Goal: Task Accomplishment & Management: Use online tool/utility

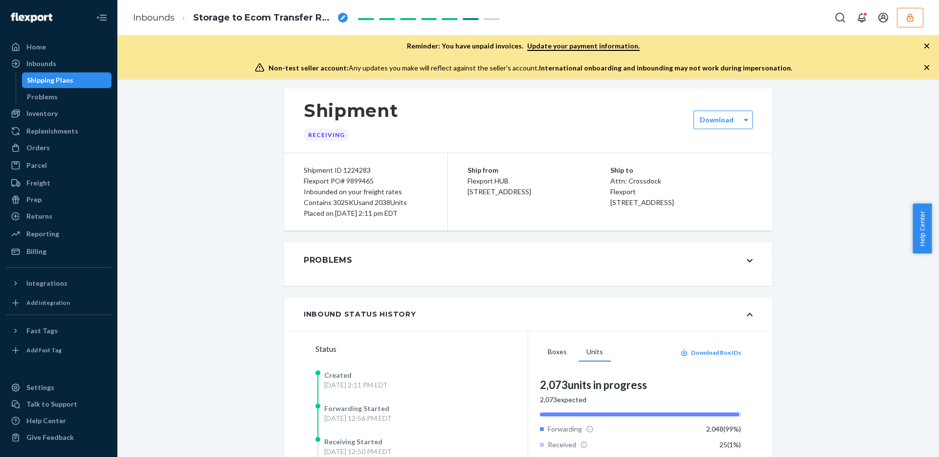
scroll to position [12, 0]
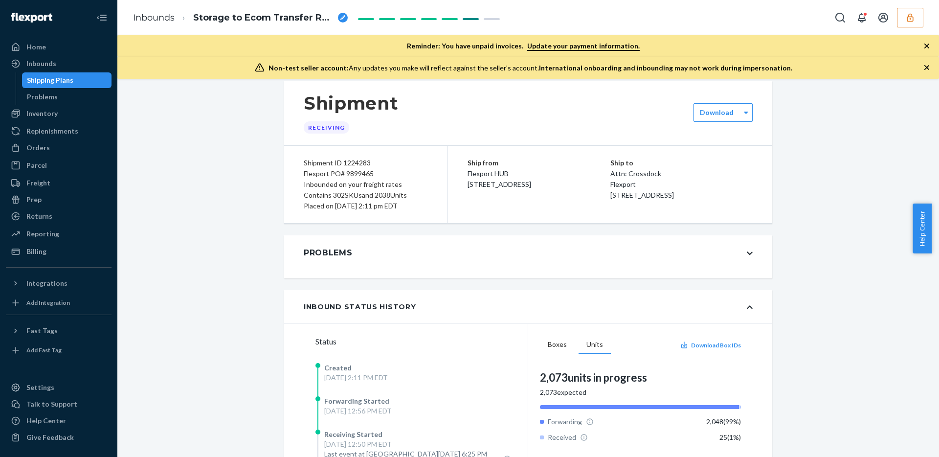
click at [572, 190] on div "Ship from Flexport HUB 2615 E 3rd Street San Bernardino, CA 92408" at bounding box center [539, 173] width 143 height 32
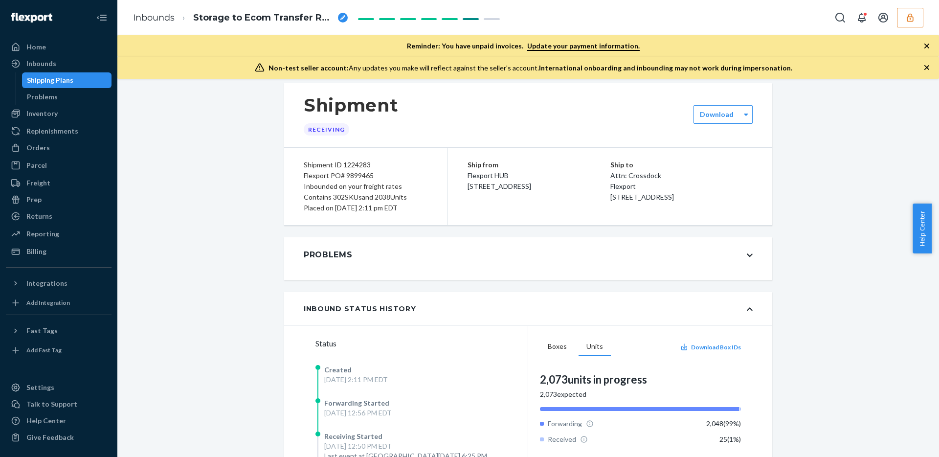
scroll to position [8, 0]
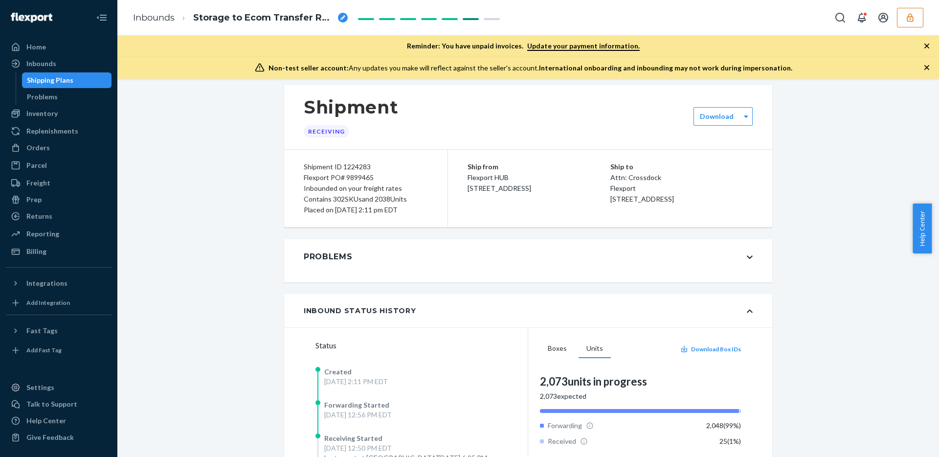
click at [586, 180] on div "Ship from Flexport HUB 2615 E 3rd Street San Bernardino, CA 92408" at bounding box center [539, 177] width 143 height 32
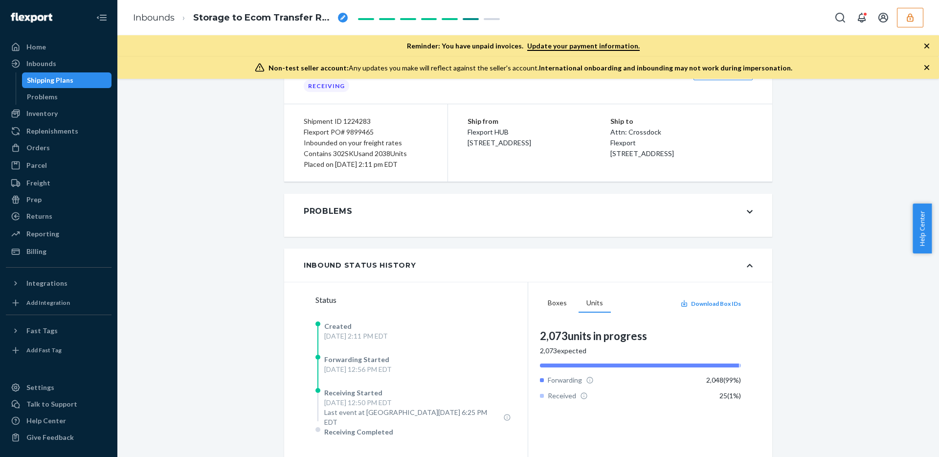
scroll to position [110, 0]
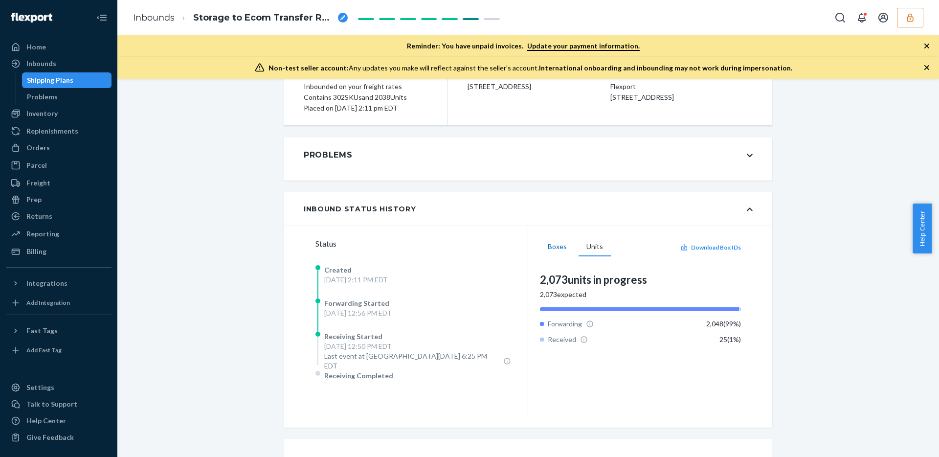
click at [557, 241] on button "Boxes" at bounding box center [557, 247] width 35 height 19
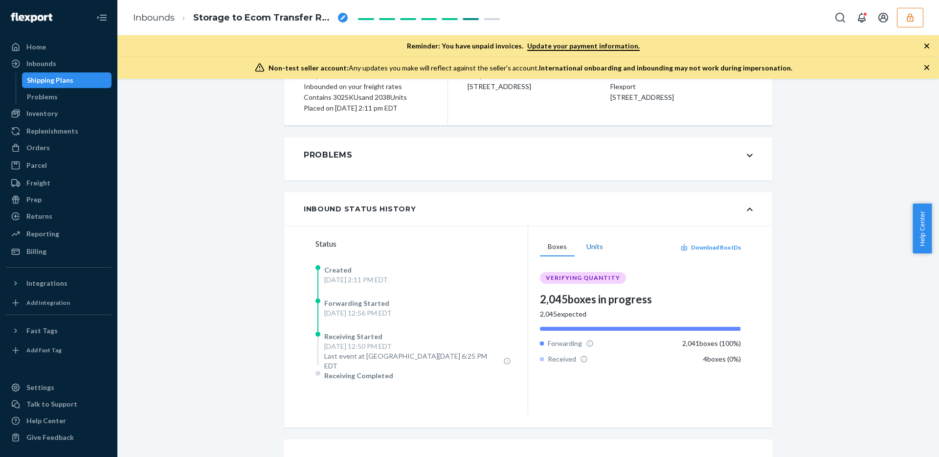
click at [590, 247] on button "Units" at bounding box center [595, 247] width 32 height 19
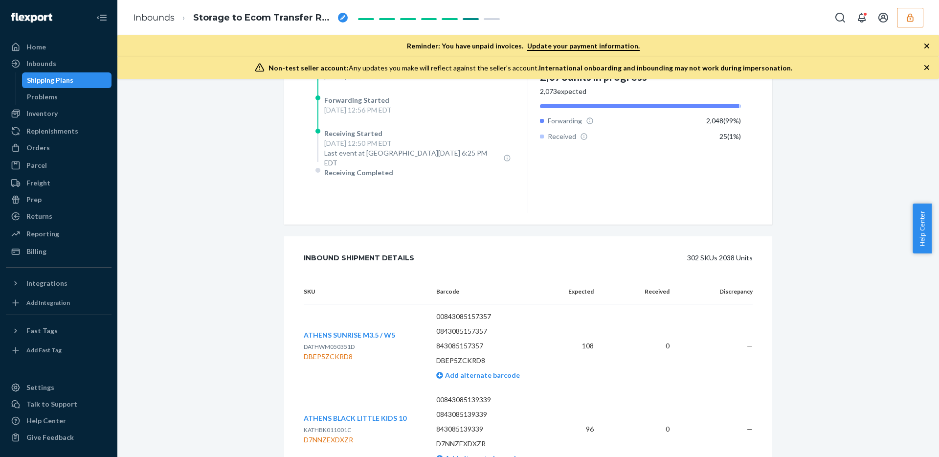
scroll to position [0, 0]
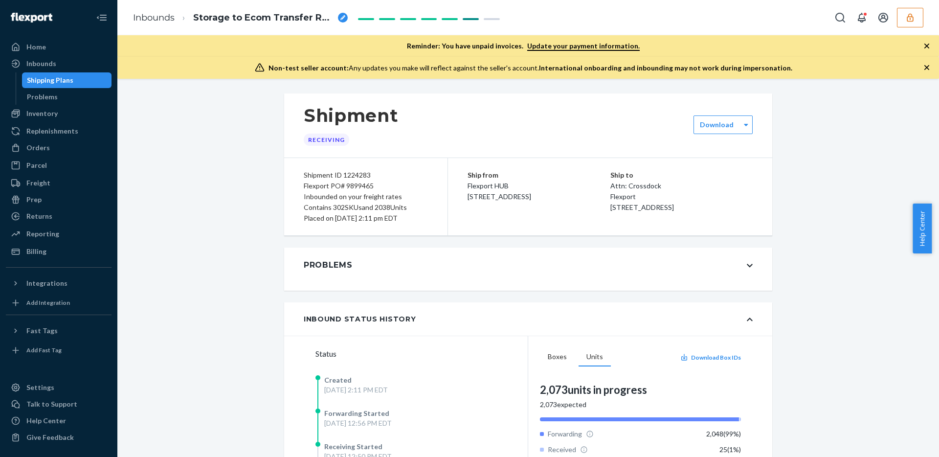
click at [360, 187] on div "Flexport PO# 9899465" at bounding box center [366, 185] width 124 height 11
copy div "9899465"
click at [522, 138] on div "Shipment Receiving" at bounding box center [528, 125] width 488 height 64
click at [609, 138] on div "Shipment Receiving" at bounding box center [528, 125] width 488 height 64
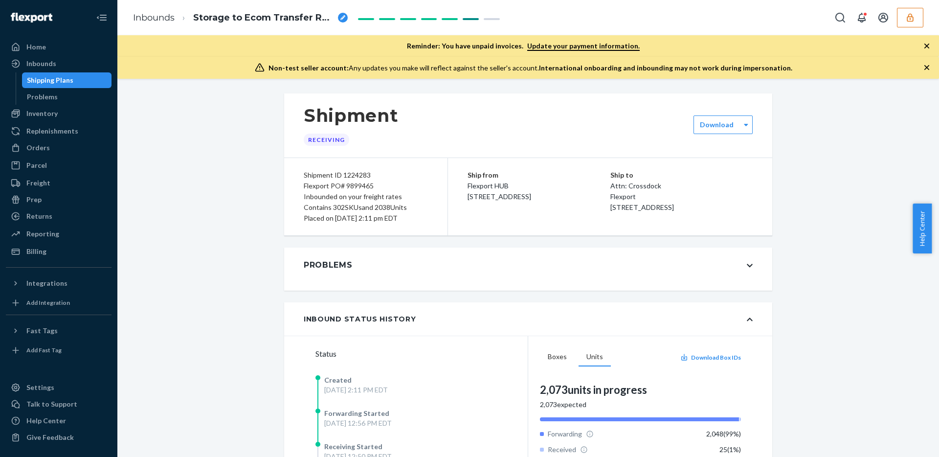
click at [354, 184] on div "Flexport PO# 9899465" at bounding box center [366, 185] width 124 height 11
copy div "9899465"
click at [49, 69] on div "Inbounds" at bounding box center [59, 64] width 104 height 14
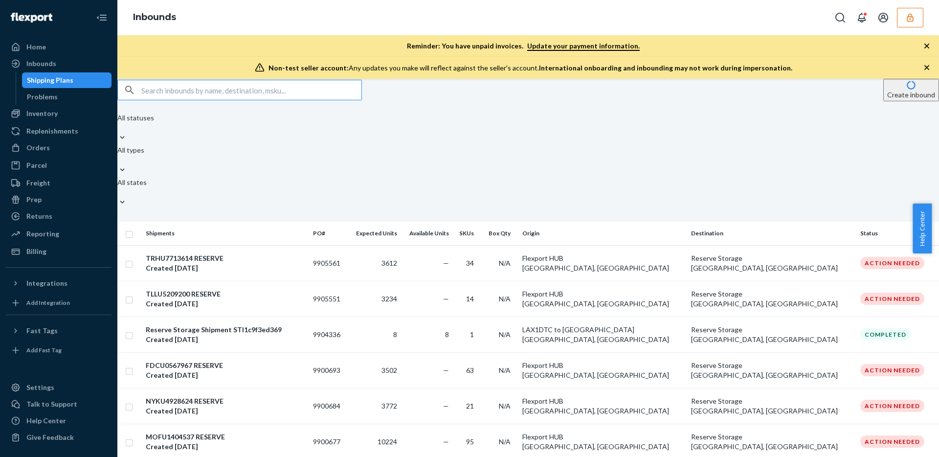
click at [196, 100] on input "text" at bounding box center [251, 90] width 220 height 20
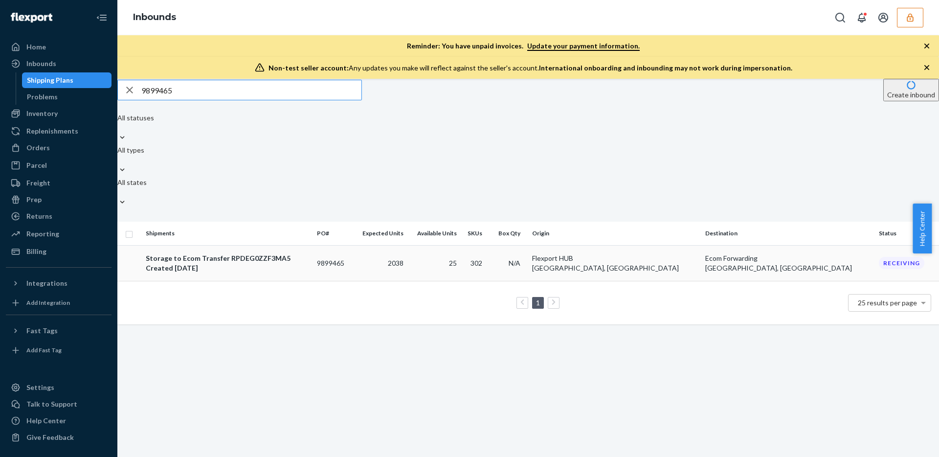
type input "9899465"
click at [142, 245] on td at bounding box center [129, 263] width 24 height 36
click at [140, 245] on td at bounding box center [129, 263] width 24 height 36
click at [133, 228] on input "checkbox" at bounding box center [129, 233] width 8 height 10
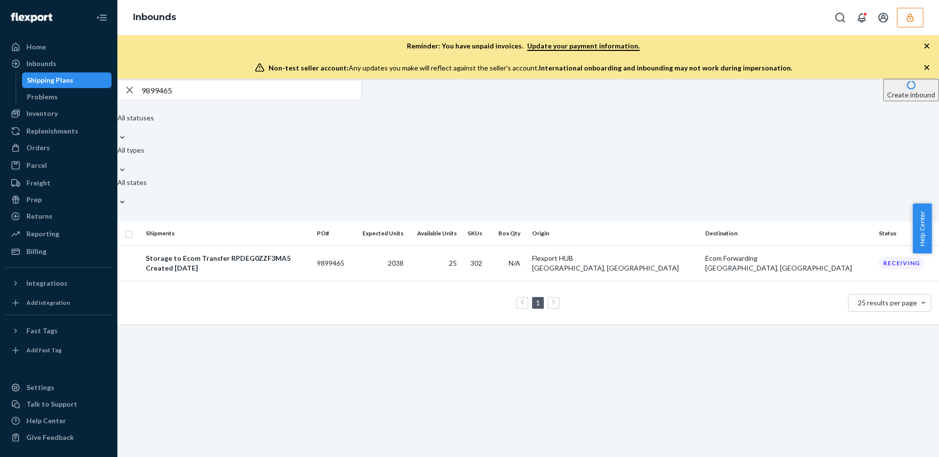
checkbox input "true"
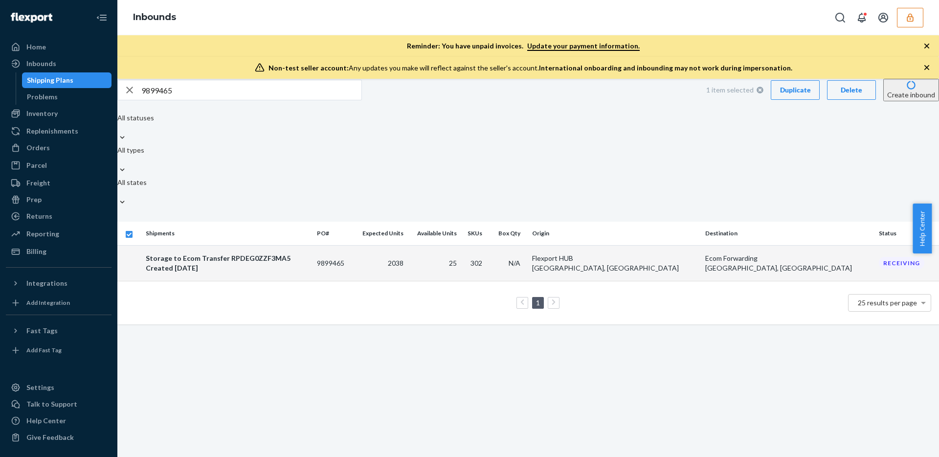
click at [779, 95] on div "Duplicate" at bounding box center [795, 90] width 32 height 10
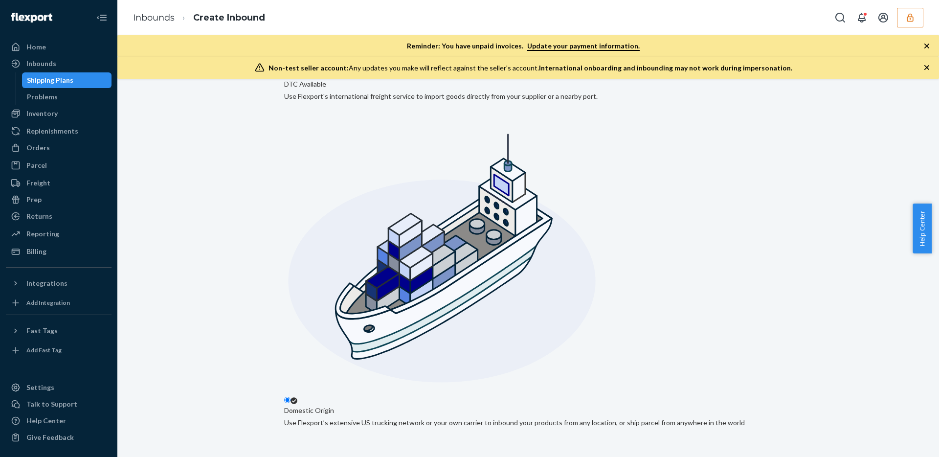
scroll to position [182, 0]
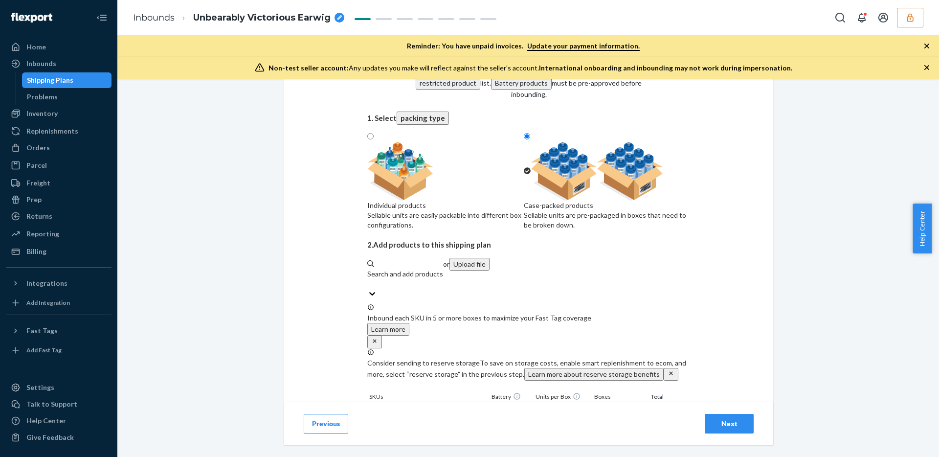
scroll to position [119, 0]
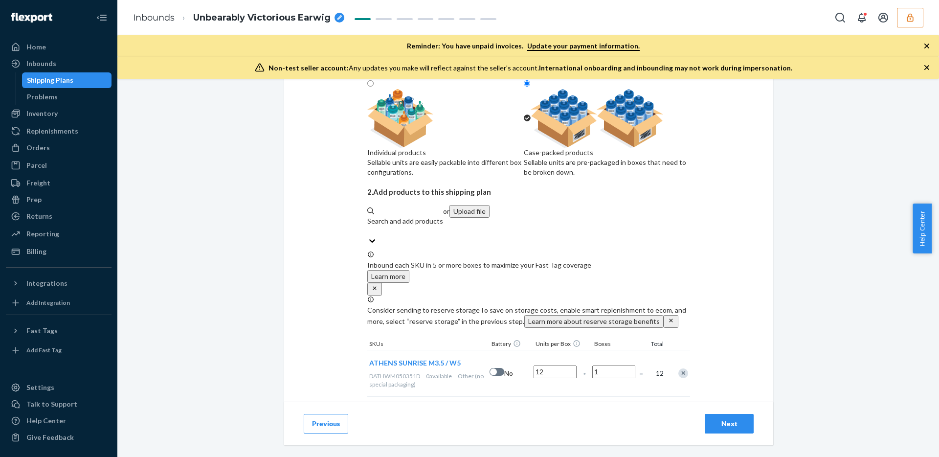
click at [430, 359] on span "ATHENS SUNRISE M3.5 / W5" at bounding box center [414, 363] width 91 height 8
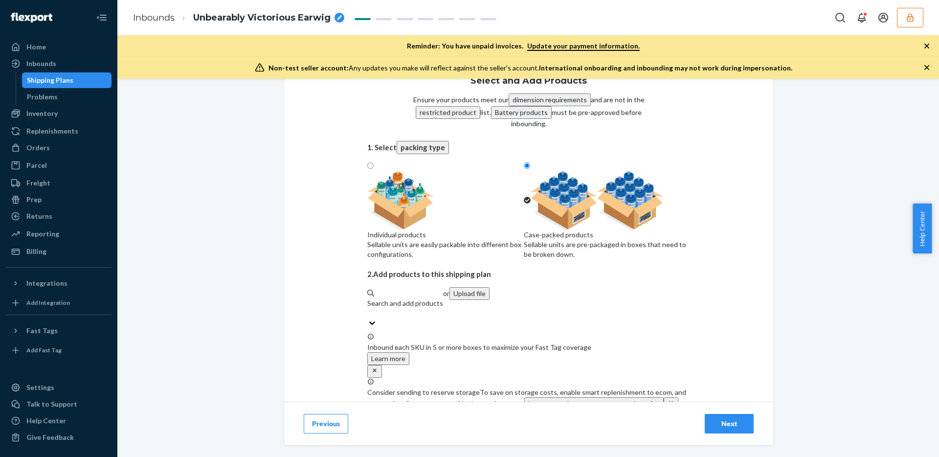
scroll to position [0, 0]
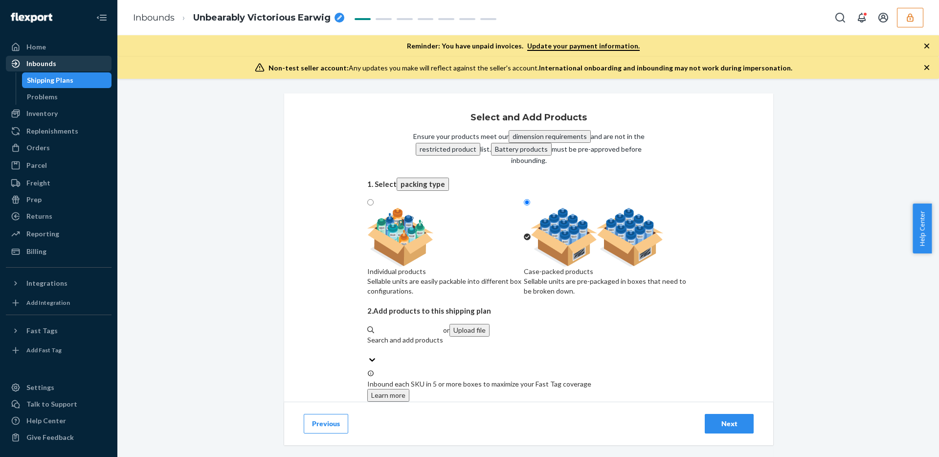
click at [64, 69] on div "Inbounds" at bounding box center [59, 64] width 104 height 14
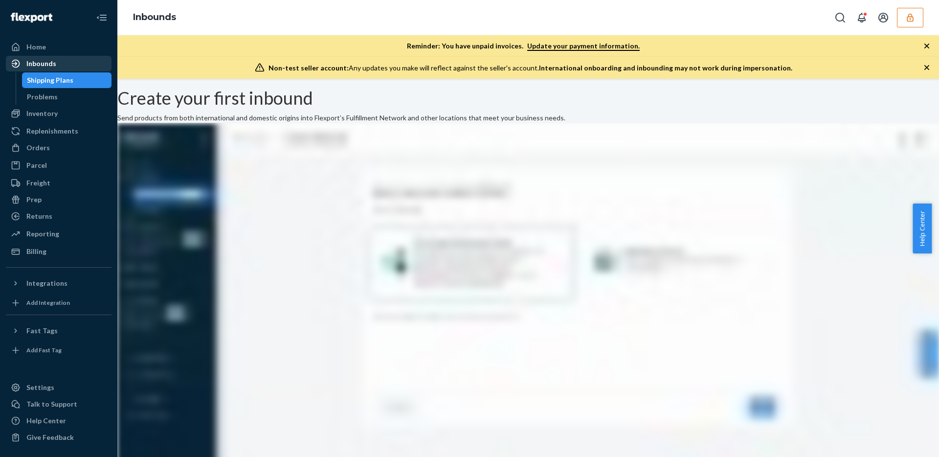
click at [80, 66] on div "Inbounds" at bounding box center [59, 64] width 104 height 14
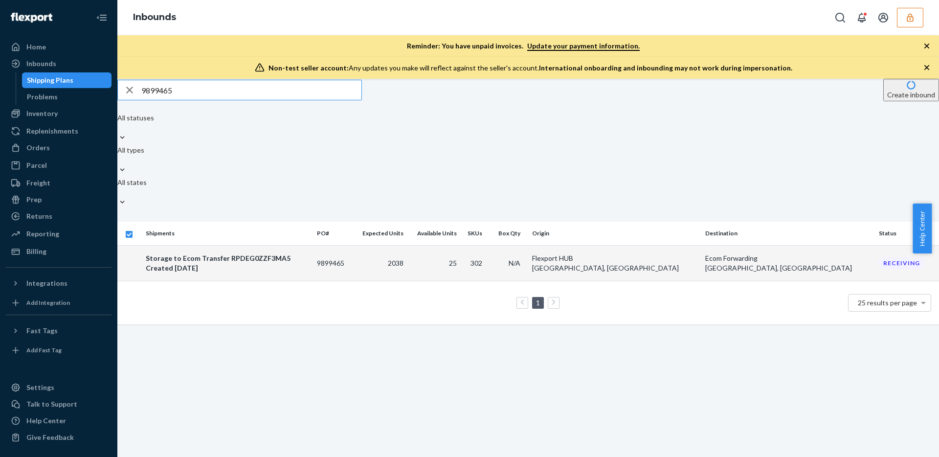
type input "9899465"
click at [407, 245] on td "2038" at bounding box center [380, 263] width 55 height 36
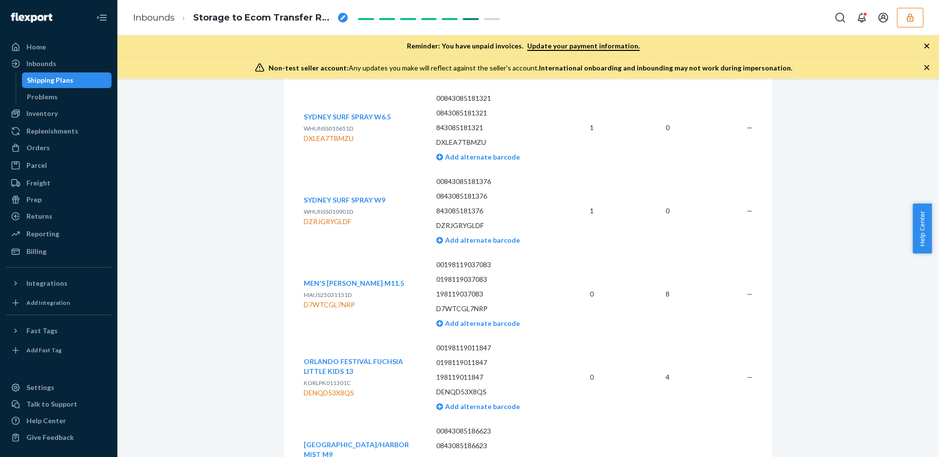
scroll to position [25603, 0]
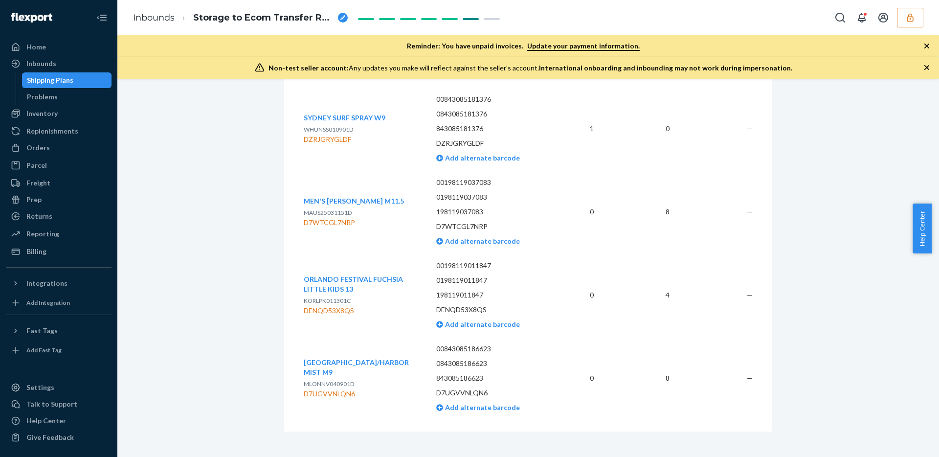
drag, startPoint x: 275, startPoint y: 197, endPoint x: 837, endPoint y: 301, distance: 571.6
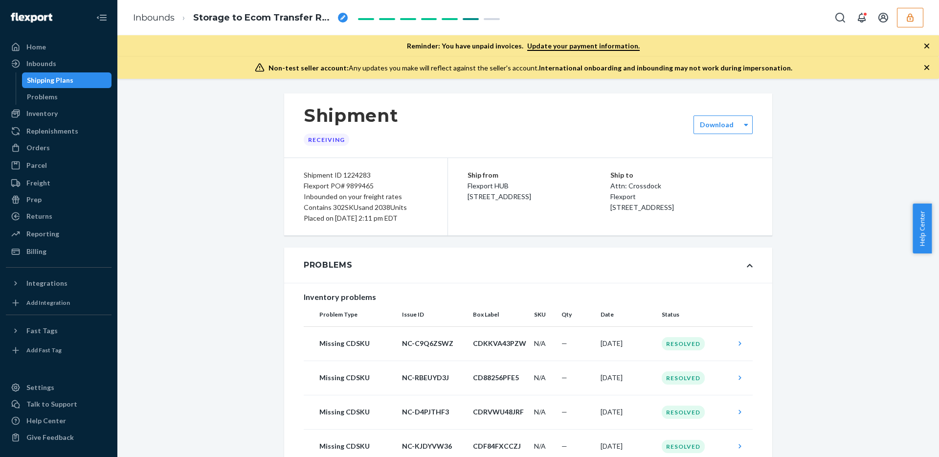
scroll to position [2, 0]
click at [356, 186] on div "Flexport PO# 9899465" at bounding box center [366, 184] width 124 height 11
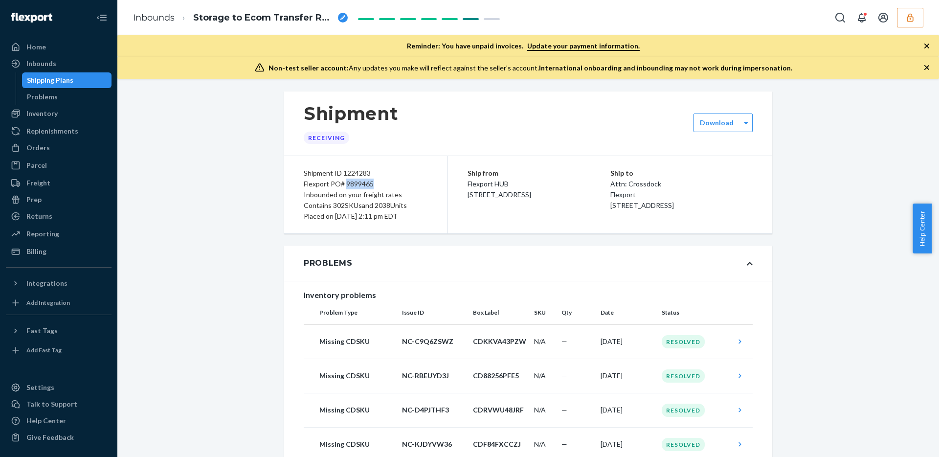
click at [356, 186] on div "Flexport PO# 9899465" at bounding box center [366, 184] width 124 height 11
copy div "9899465"
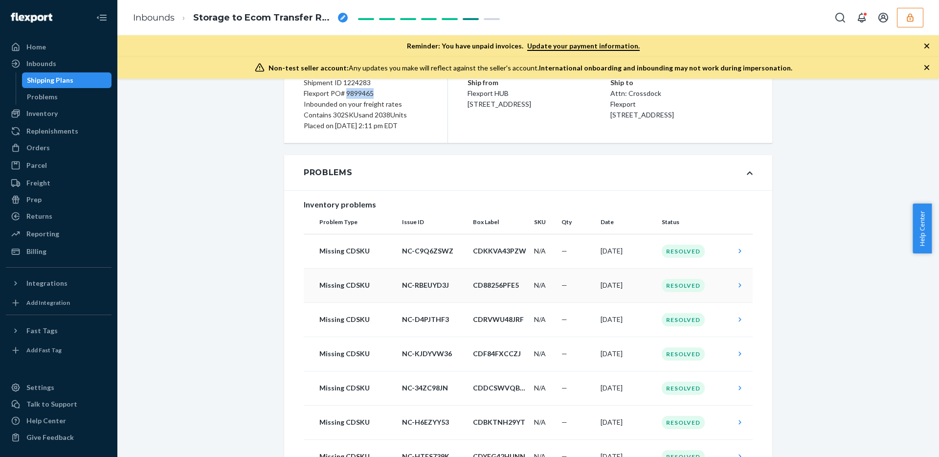
scroll to position [108, 0]
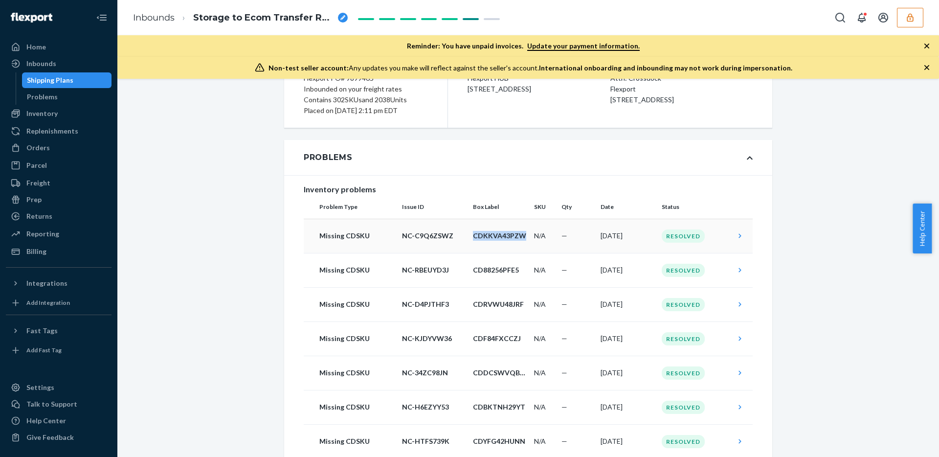
copy p "CDKKVA43PZW"
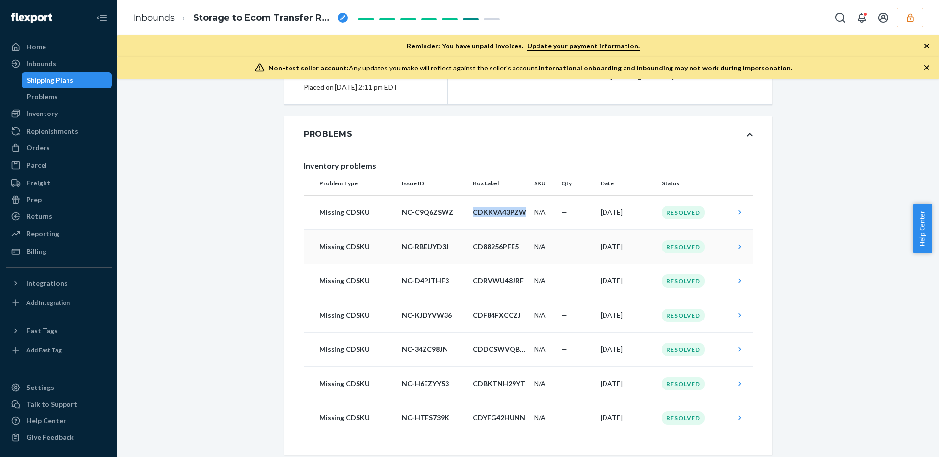
scroll to position [165, 0]
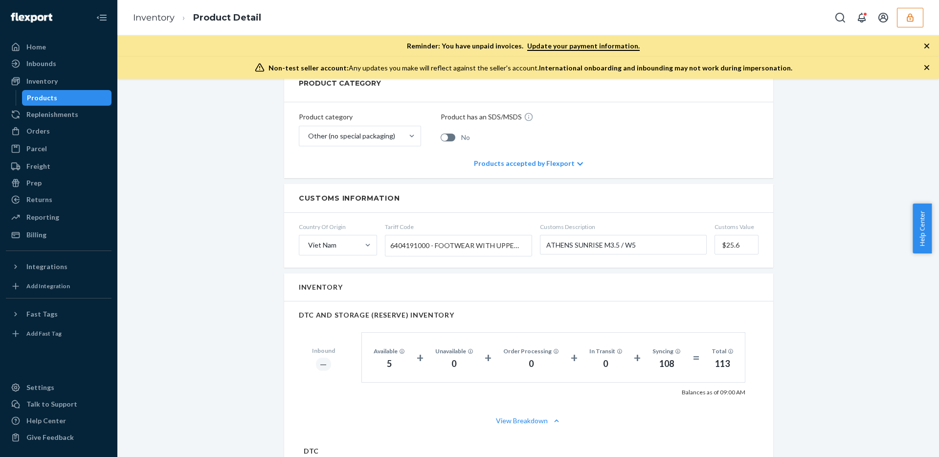
scroll to position [306, 0]
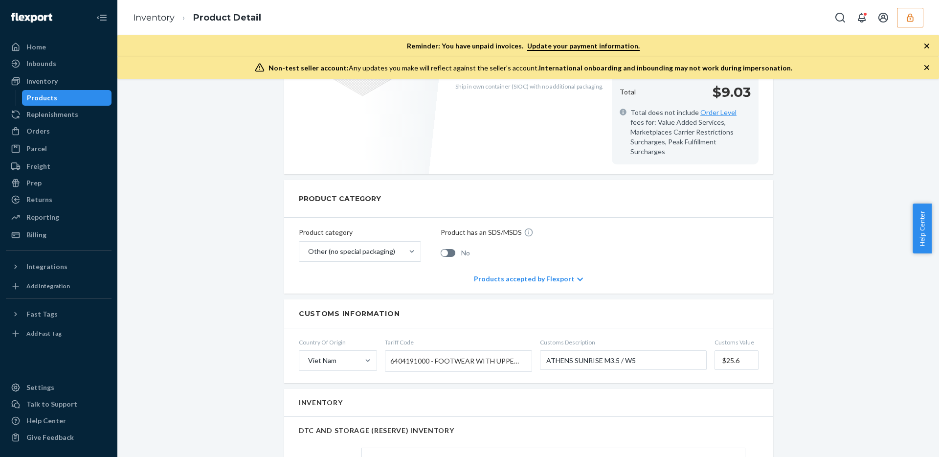
click at [472, 353] on span "6404191000 - FOOTWEAR WITH UPPERS OF TEXTILE MATERIALS AND OUTER SOLES OF RUBBE…" at bounding box center [456, 361] width 132 height 17
click at [393, 352] on input "Tariff Code 6404191000 - FOOTWEAR WITH UPPERS OF TEXTILE MATERIALS AND OUTER SO…" at bounding box center [391, 361] width 2 height 18
click at [472, 353] on span "6404191000 - FOOTWEAR WITH UPPERS OF TEXTILE MATERIALS AND OUTER SOLES OF RUBBE…" at bounding box center [456, 361] width 132 height 17
click at [393, 352] on input "Tariff Code 6404191000 - FOOTWEAR WITH UPPERS OF TEXTILE MATERIALS AND OUTER SO…" at bounding box center [391, 361] width 2 height 18
click at [415, 353] on span "6404191000 - FOOTWEAR WITH UPPERS OF TEXTILE MATERIALS AND OUTER SOLES OF RUBBE…" at bounding box center [456, 361] width 132 height 17
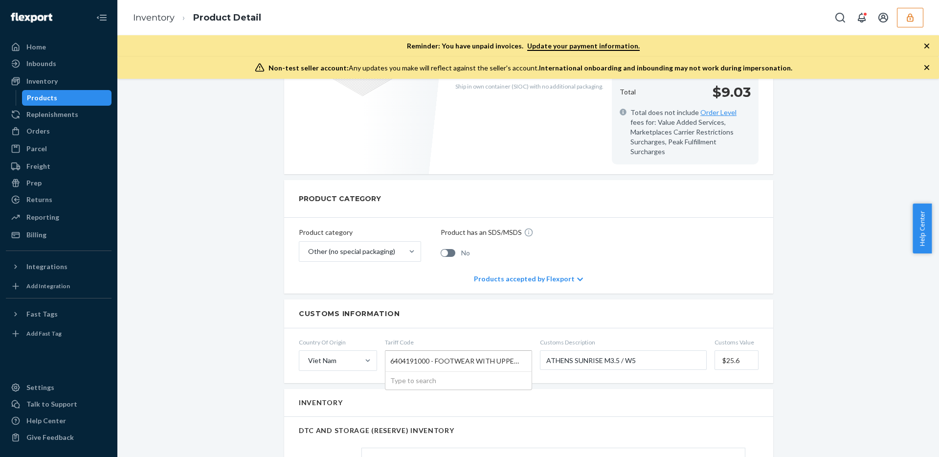
click at [393, 352] on input "Tariff Code 6404191000 - FOOTWEAR WITH UPPERS OF TEXTILE MATERIALS AND OUTER SO…" at bounding box center [391, 361] width 2 height 18
click at [415, 353] on span "6404191000 - FOOTWEAR WITH UPPERS OF TEXTILE MATERIALS AND OUTER SOLES OF RUBBE…" at bounding box center [456, 361] width 132 height 17
click at [393, 352] on input "Tariff Code 6404191000 - FOOTWEAR WITH UPPERS OF TEXTILE MATERIALS AND OUTER SO…" at bounding box center [391, 361] width 2 height 18
click at [400, 353] on span "6404191000 - FOOTWEAR WITH UPPERS OF TEXTILE MATERIALS AND OUTER SOLES OF RUBBE…" at bounding box center [456, 361] width 132 height 17
click at [393, 352] on input "Tariff Code 6404191000 - FOOTWEAR WITH UPPERS OF TEXTILE MATERIALS AND OUTER SO…" at bounding box center [391, 361] width 2 height 18
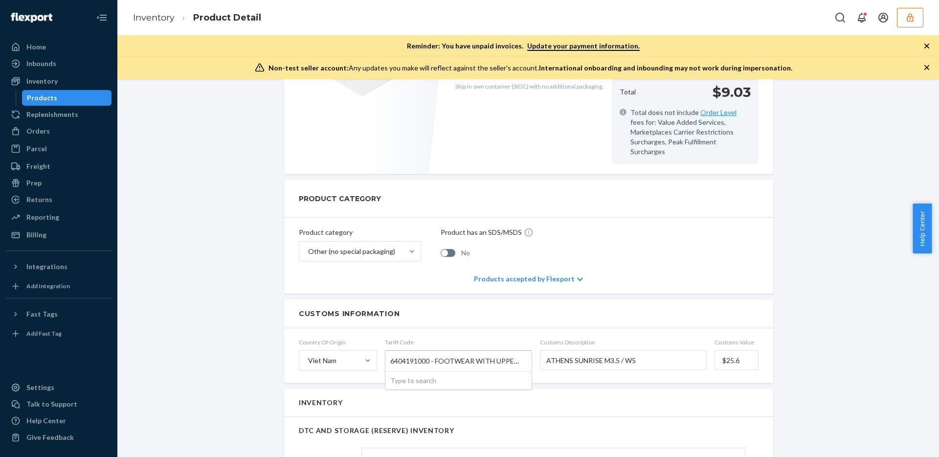
click at [400, 353] on span "6404191000 - FOOTWEAR WITH UPPERS OF TEXTILE MATERIALS AND OUTER SOLES OF RUBBE…" at bounding box center [456, 361] width 132 height 17
click at [393, 352] on input "Tariff Code 6404191000 - FOOTWEAR WITH UPPERS OF TEXTILE MATERIALS AND OUTER SO…" at bounding box center [391, 361] width 2 height 18
copy span "6404191000"
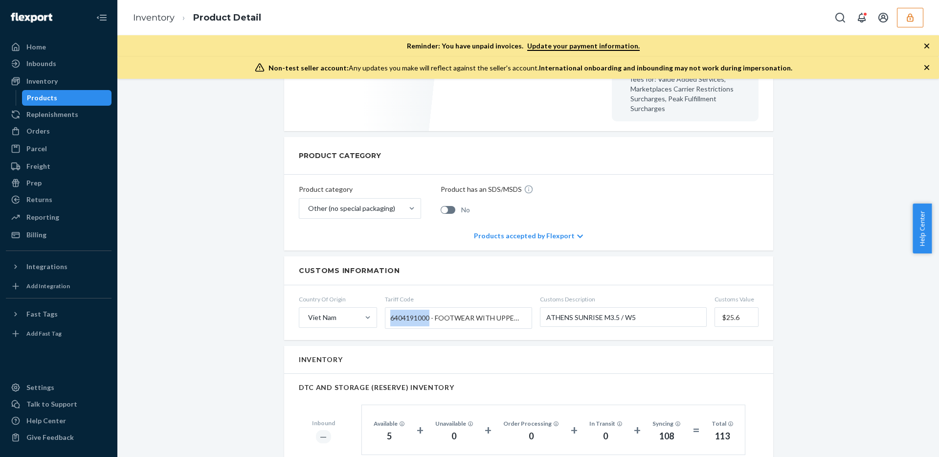
scroll to position [362, 0]
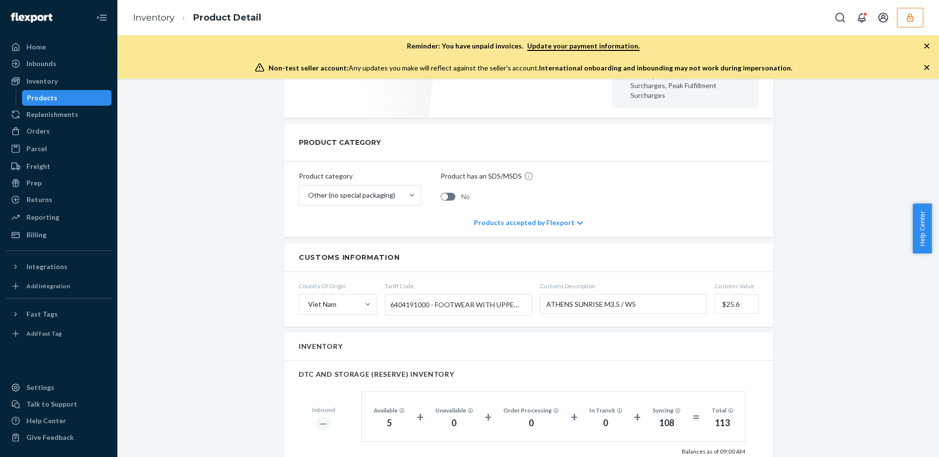
click at [726, 297] on input "$25.6" at bounding box center [737, 304] width 44 height 20
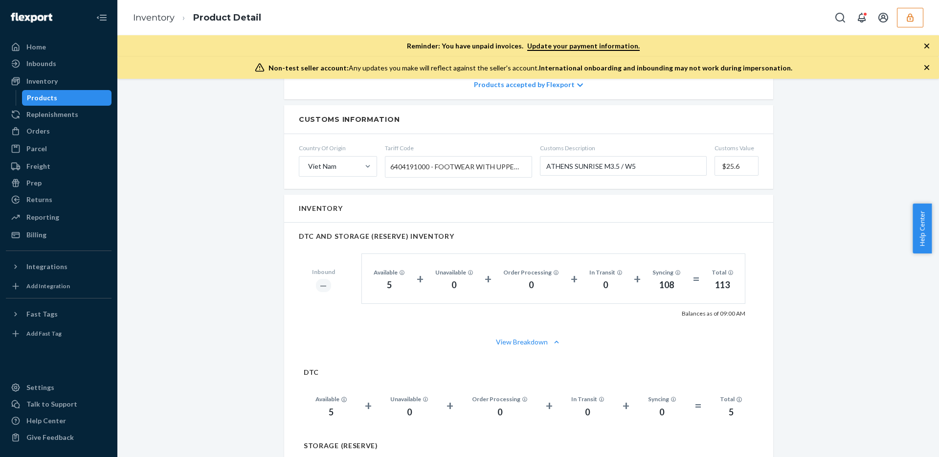
scroll to position [465, 0]
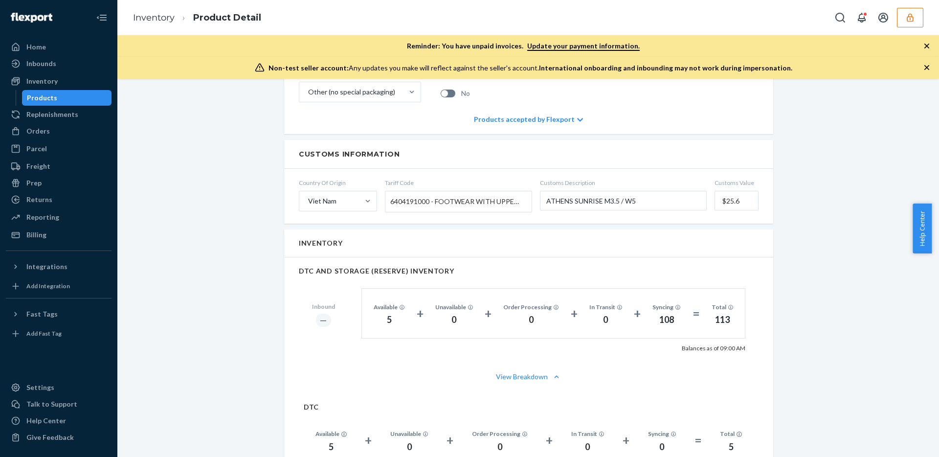
click at [514, 229] on div "Inventory" at bounding box center [528, 242] width 489 height 27
click at [70, 56] on link "Inbounds" at bounding box center [59, 64] width 106 height 16
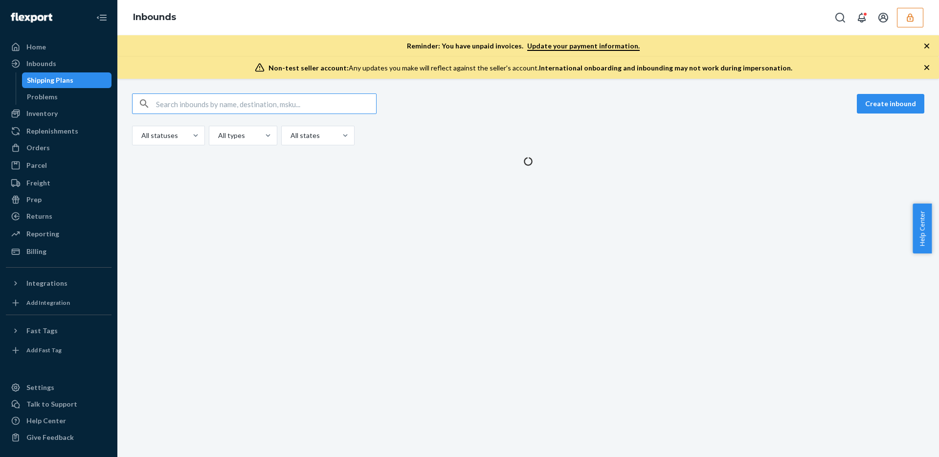
type input "$25.6"
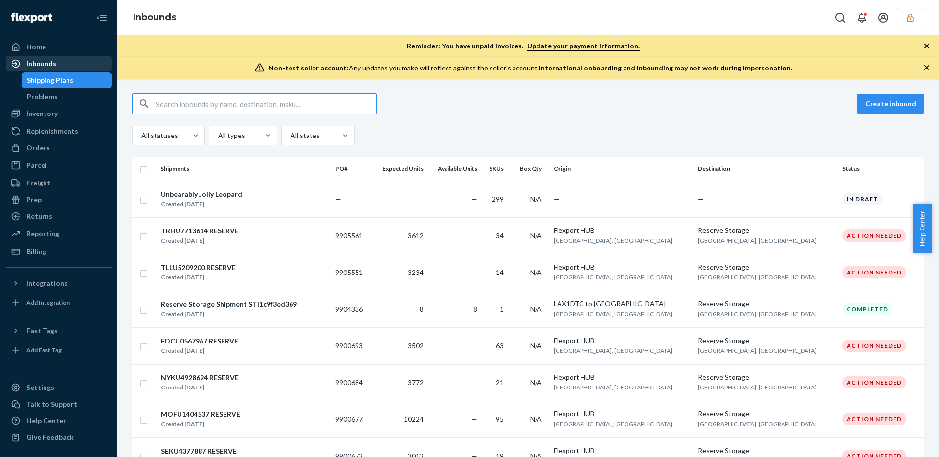
click at [72, 59] on div "Inbounds" at bounding box center [59, 64] width 104 height 14
click at [275, 99] on input "text" at bounding box center [266, 104] width 220 height 20
paste input "9899465"
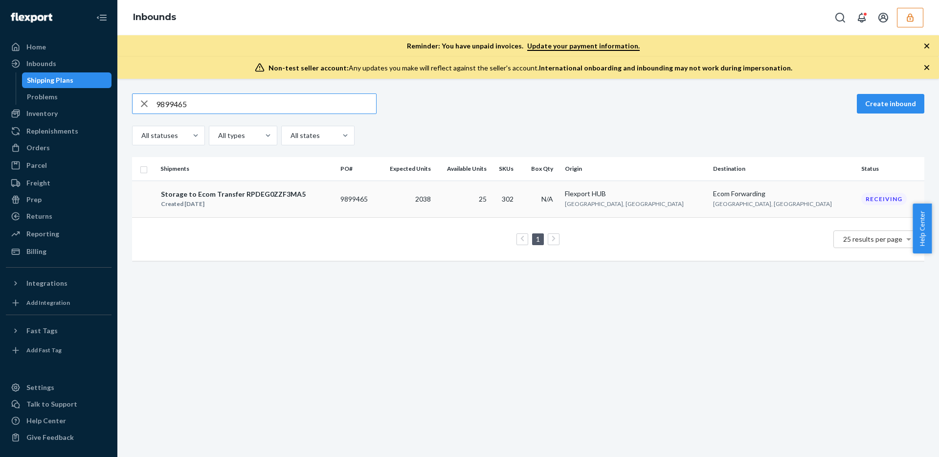
type input "9899465"
click at [491, 203] on td "25" at bounding box center [463, 198] width 56 height 37
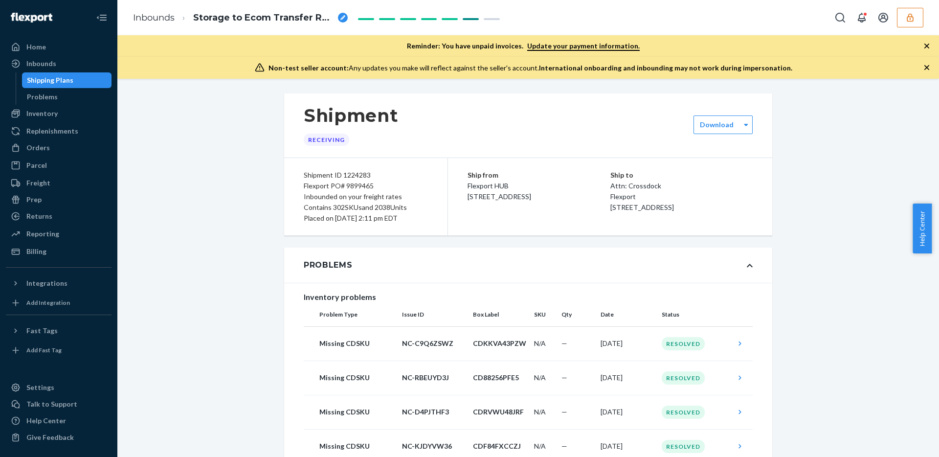
click at [360, 188] on div "Flexport PO# 9899465" at bounding box center [366, 185] width 124 height 11
copy div "9899465"
